Goal: Information Seeking & Learning: Learn about a topic

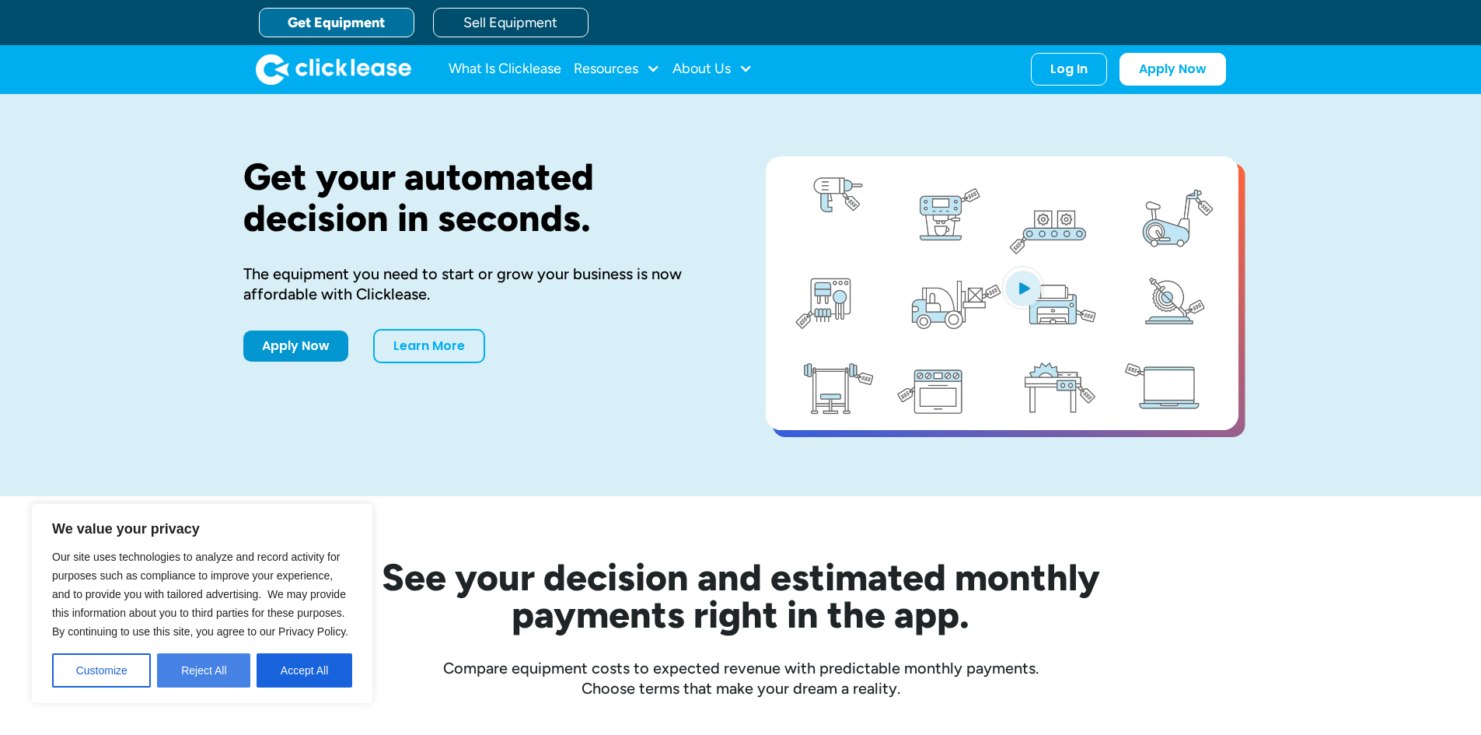
click at [222, 675] on button "Reject All" at bounding box center [203, 670] width 93 height 34
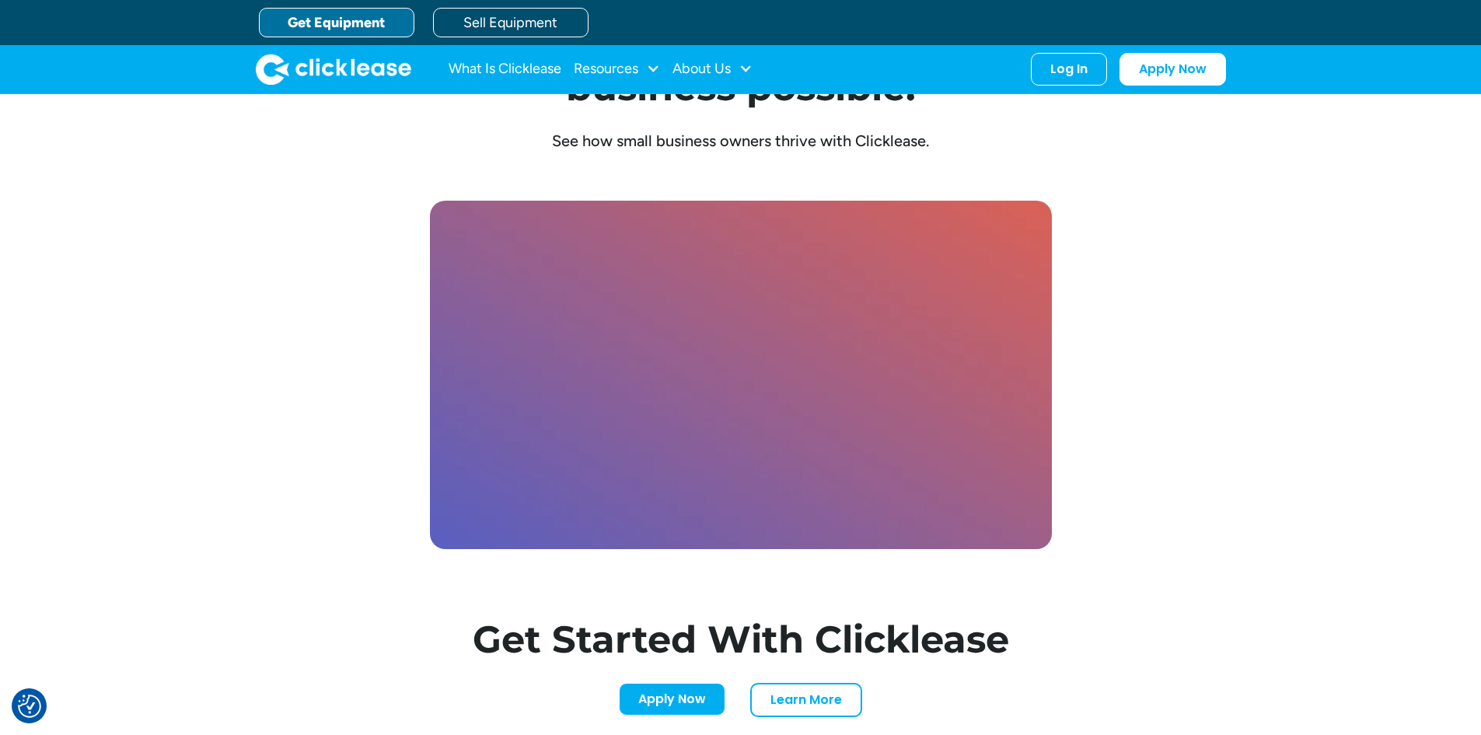
scroll to position [4006, 0]
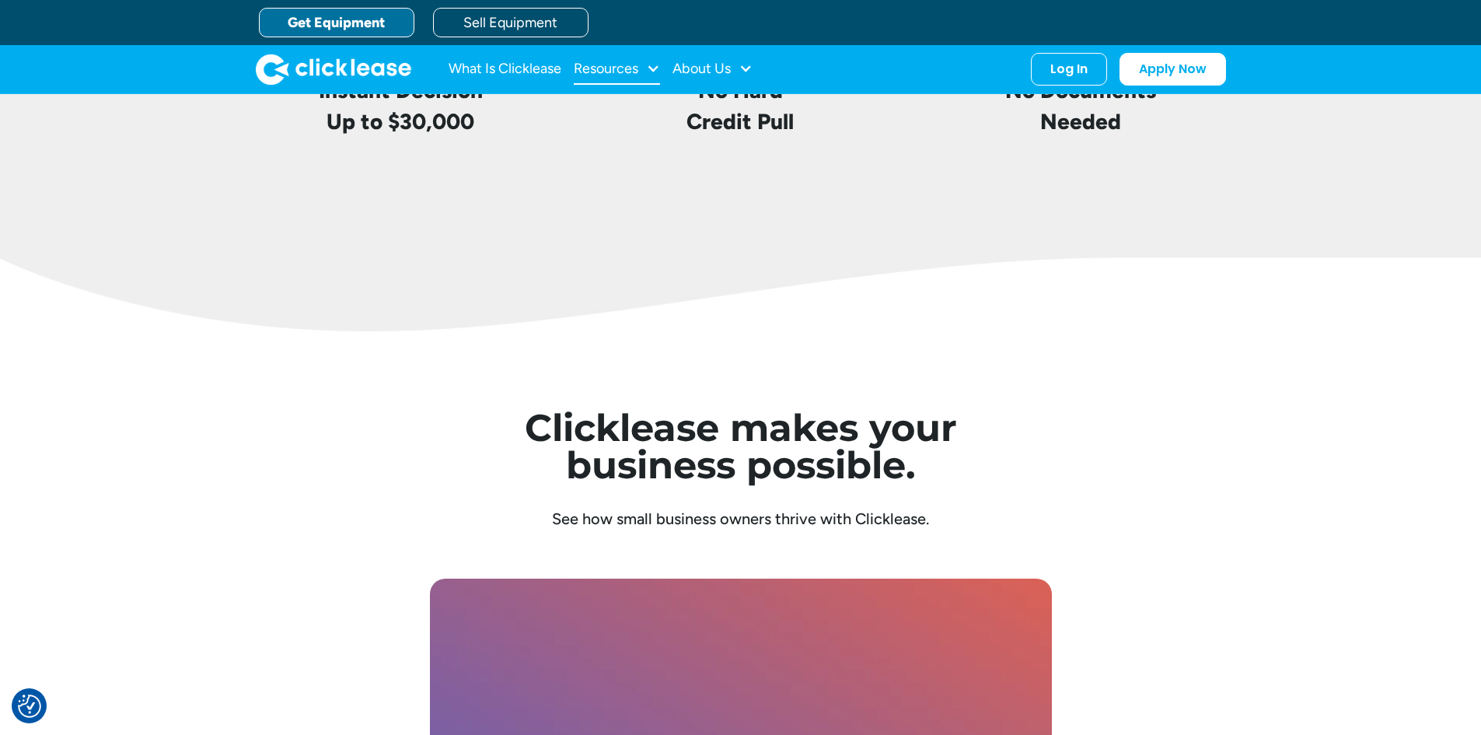
click at [617, 68] on div "Resources" at bounding box center [606, 68] width 65 height 0
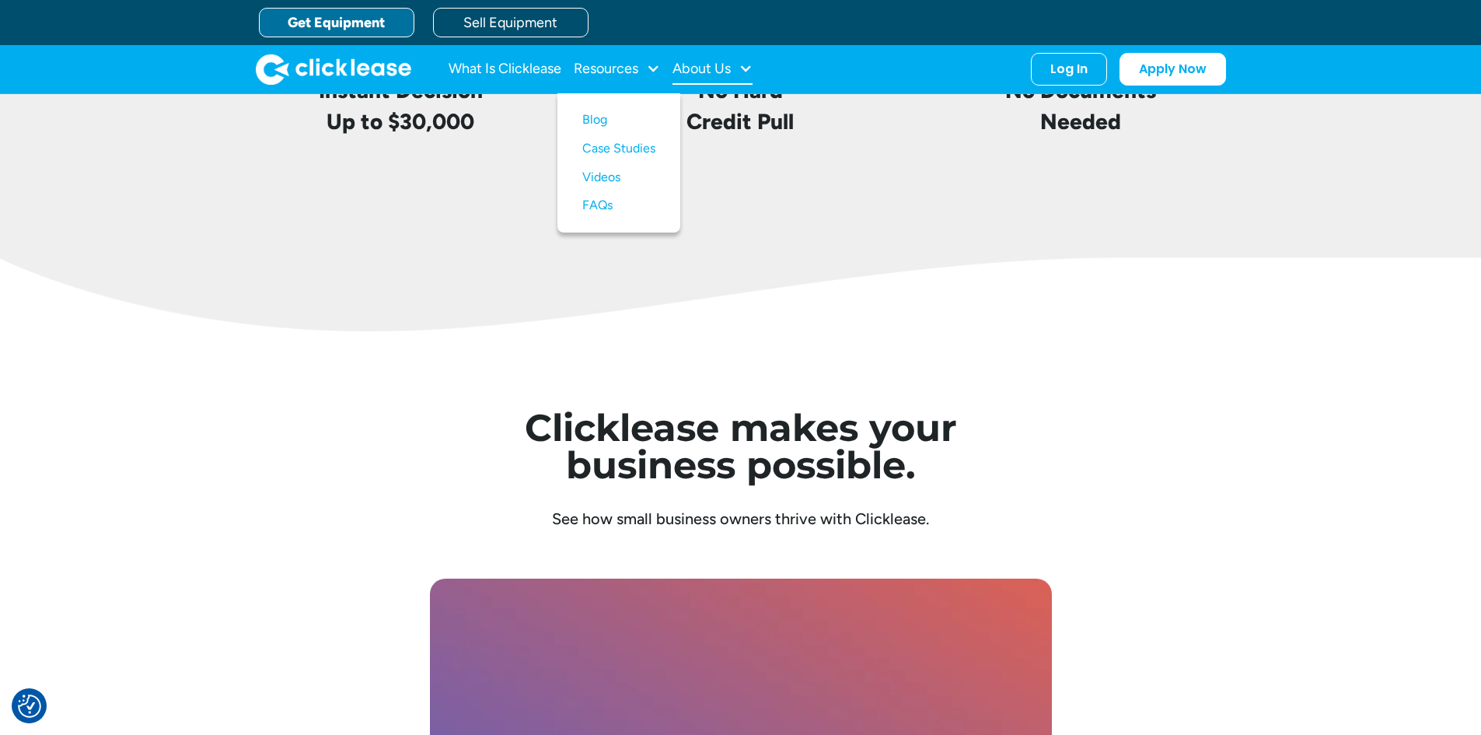
click at [710, 68] on div "About Us" at bounding box center [701, 68] width 58 height 0
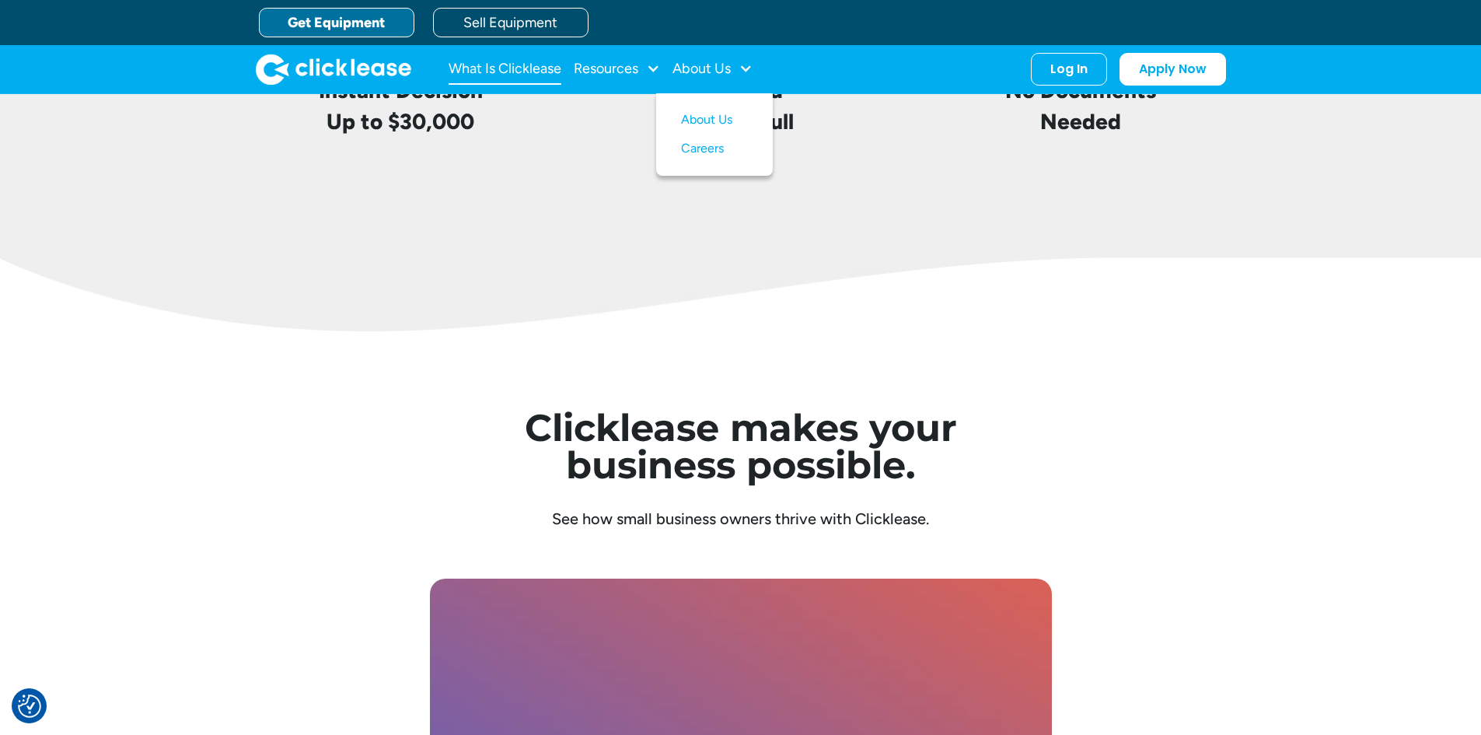
click at [542, 70] on link "What Is Clicklease" at bounding box center [505, 69] width 113 height 31
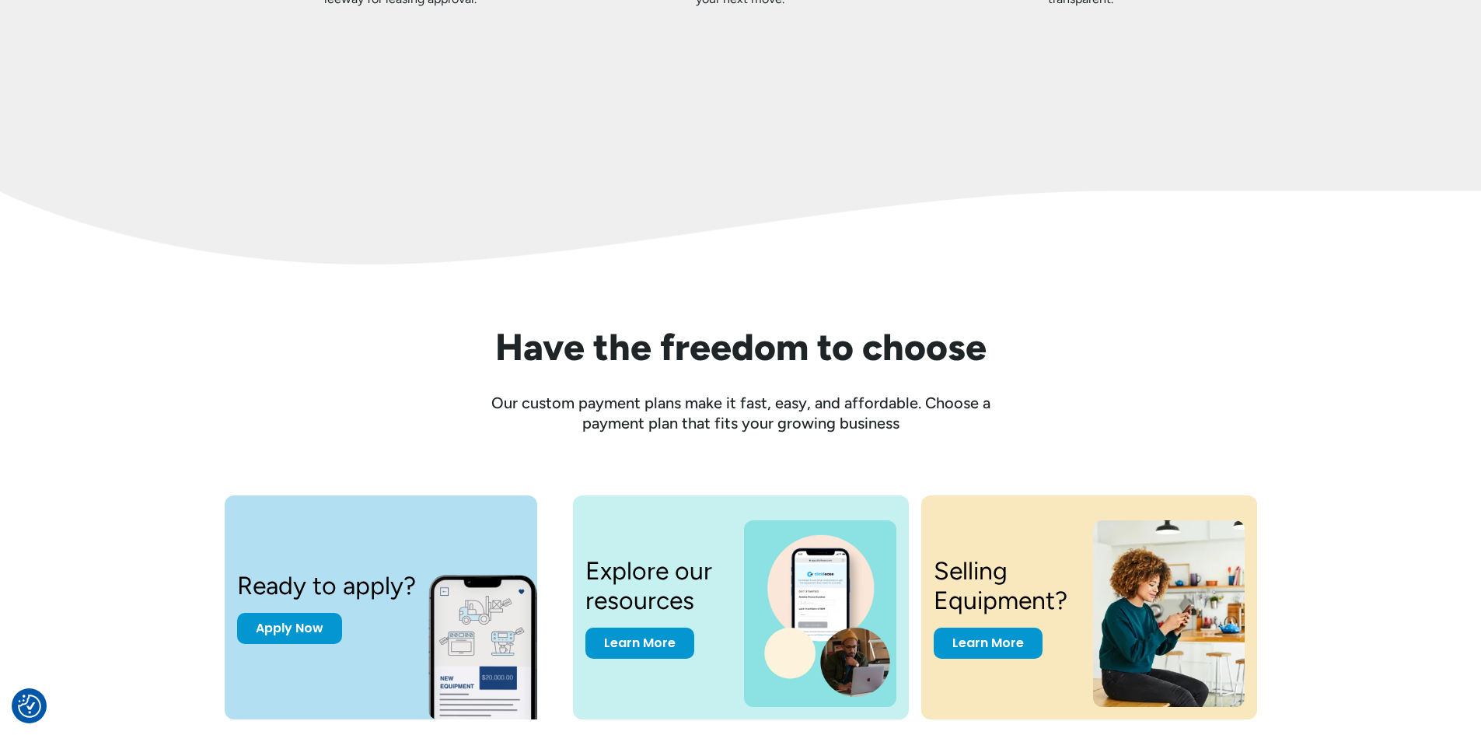
scroll to position [2076, 0]
